Goal: Find specific page/section: Find specific page/section

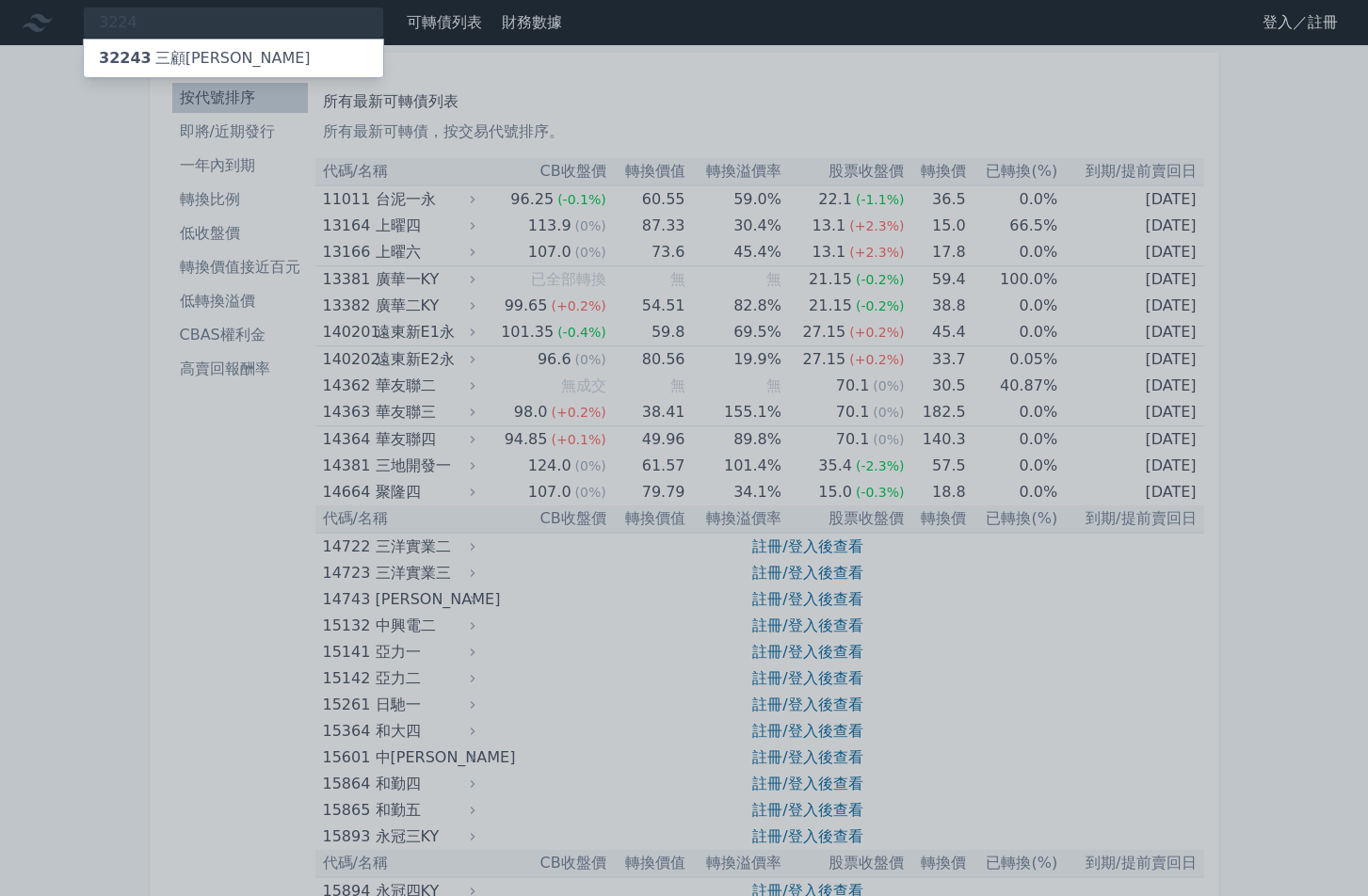
type input "3224"
click at [194, 45] on div "32243 三顧[PERSON_NAME]" at bounding box center [233, 58] width 300 height 38
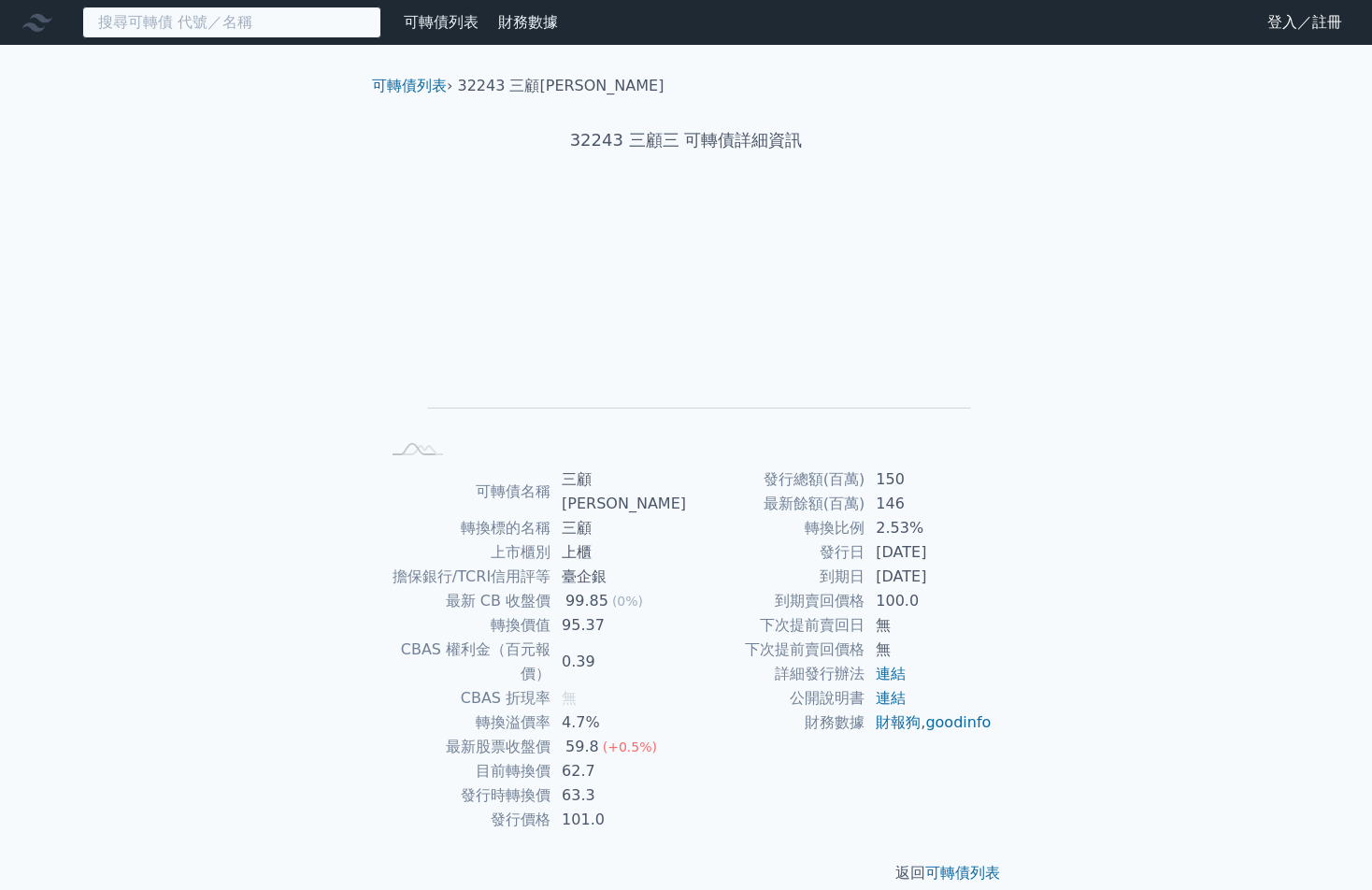
click at [234, 23] on input at bounding box center [232, 23] width 300 height 31
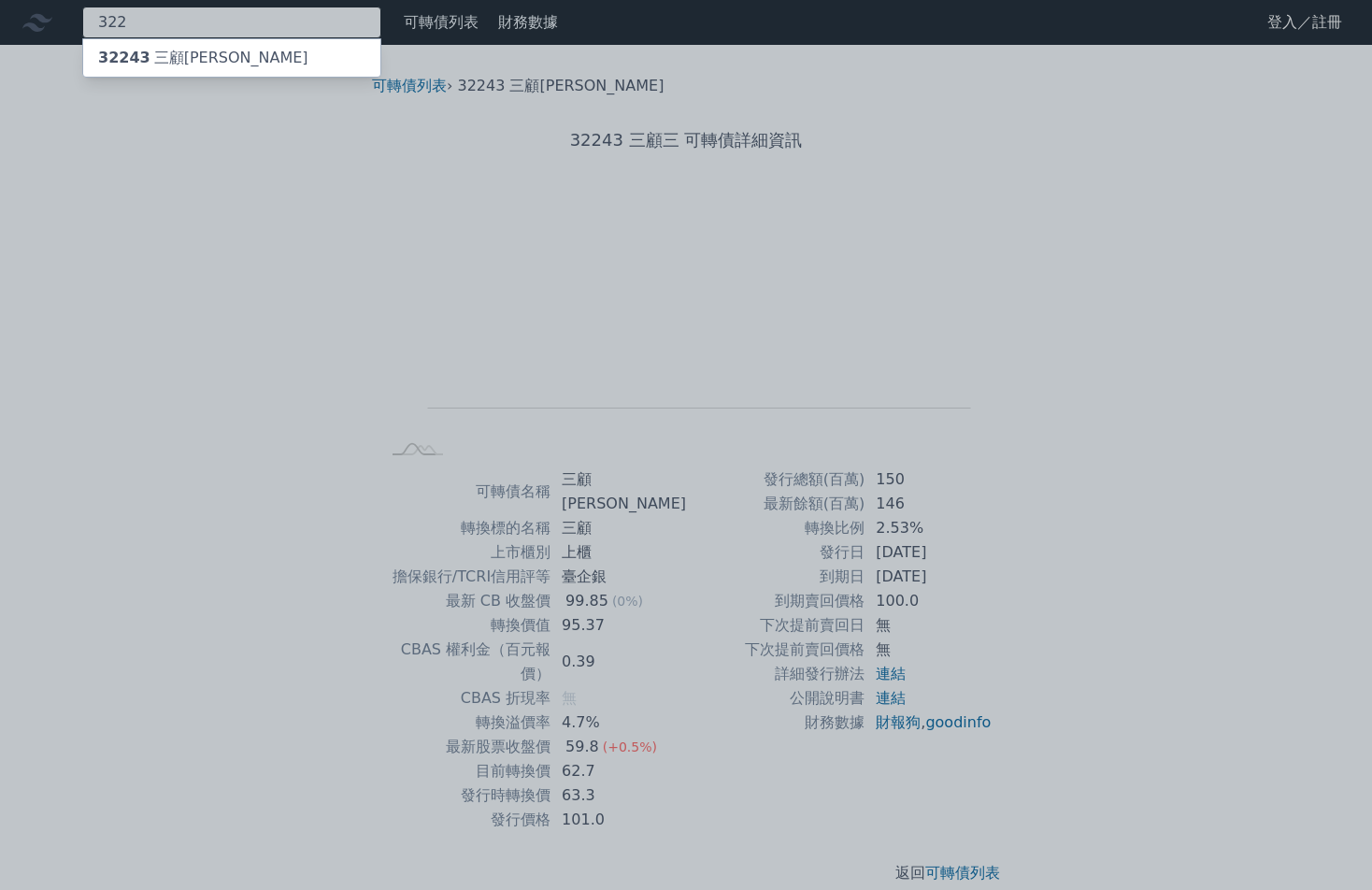
type input "3224"
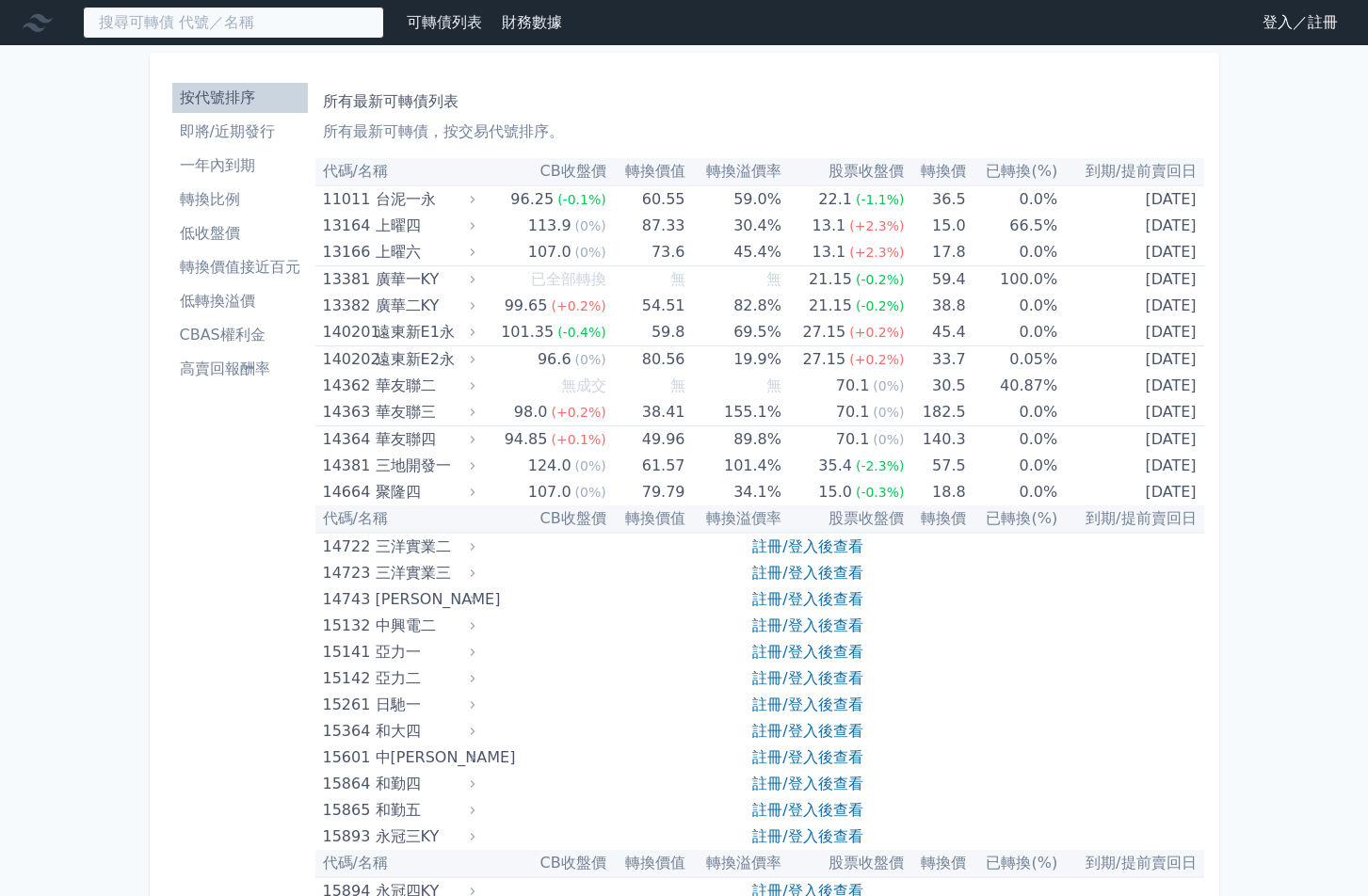
click at [225, 30] on input at bounding box center [233, 23] width 302 height 32
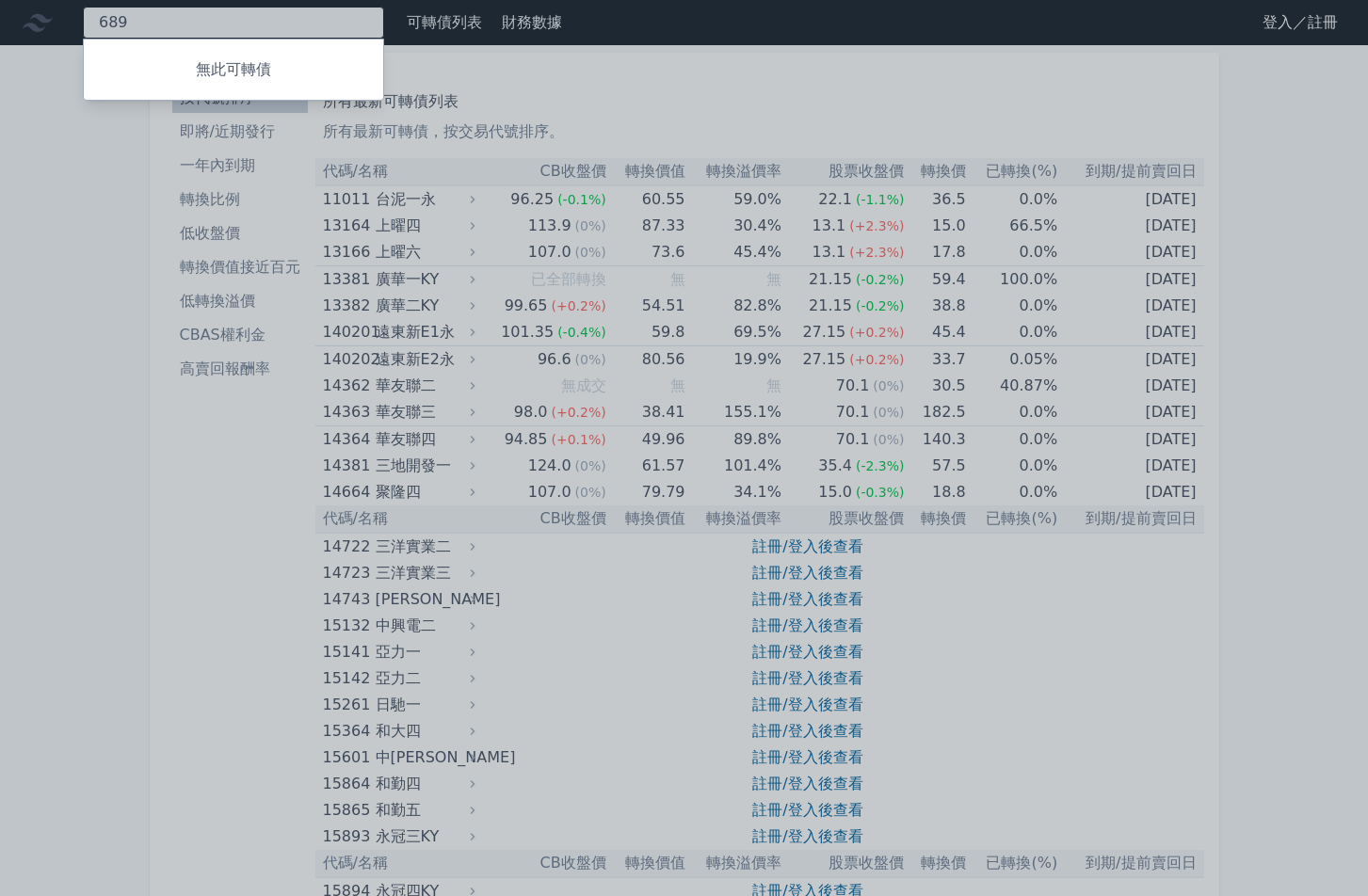
type input "6891"
